Goal: Transaction & Acquisition: Purchase product/service

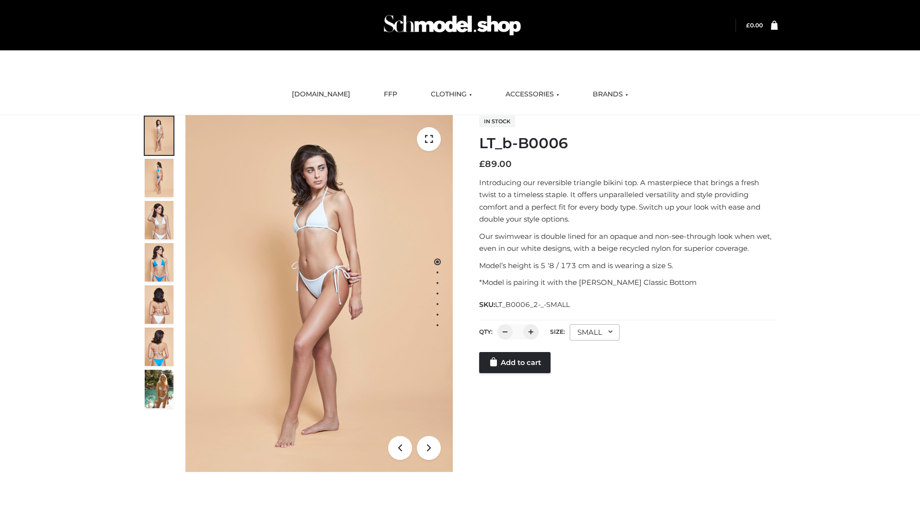
click at [516, 362] on link "Add to cart" at bounding box center [514, 362] width 71 height 21
